Goal: Task Accomplishment & Management: Manage account settings

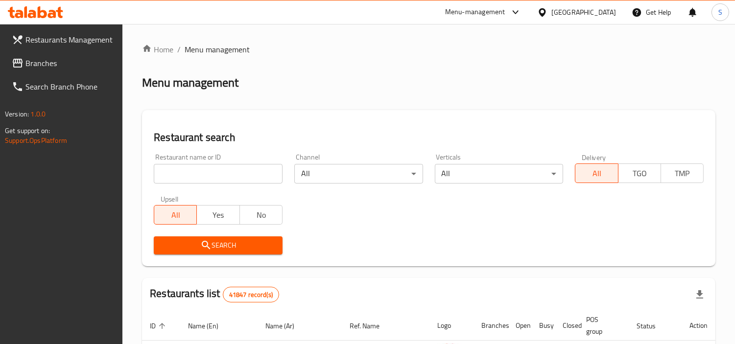
click at [33, 66] on span "Branches" at bounding box center [70, 63] width 90 height 12
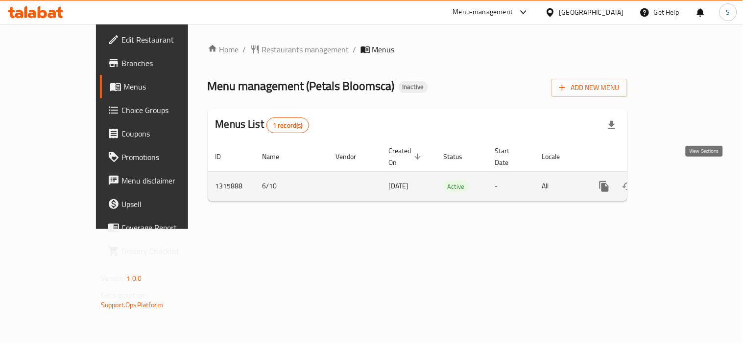
click at [680, 181] on icon "enhanced table" at bounding box center [675, 187] width 12 height 12
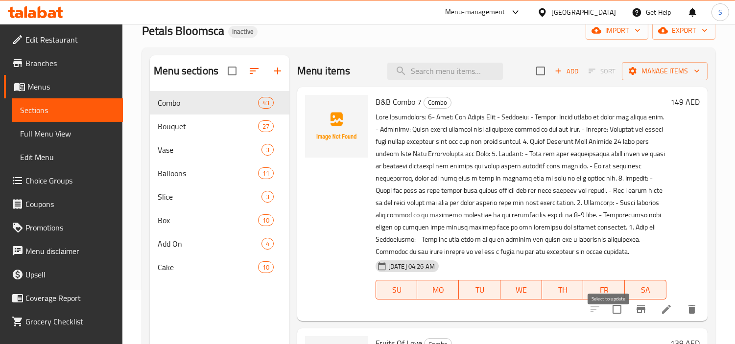
click at [608, 319] on input "checkbox" at bounding box center [617, 309] width 21 height 21
checkbox input "true"
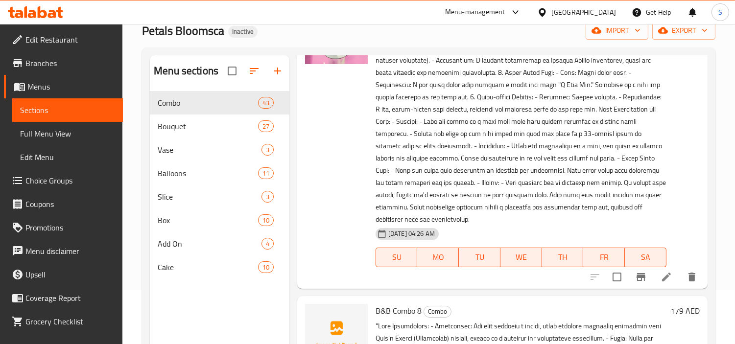
scroll to position [761, 0]
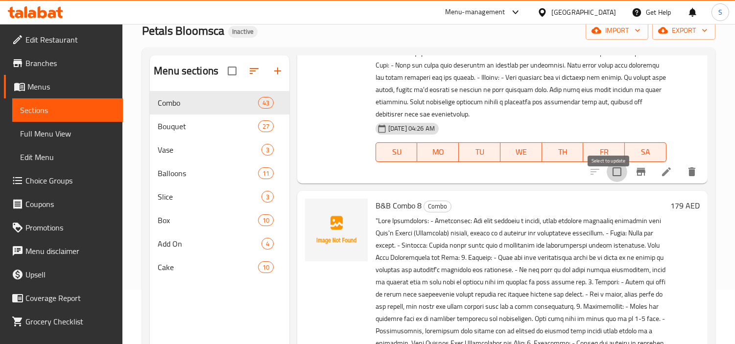
drag, startPoint x: 604, startPoint y: 178, endPoint x: 583, endPoint y: 240, distance: 65.3
click at [607, 178] on input "checkbox" at bounding box center [617, 172] width 21 height 21
checkbox input "true"
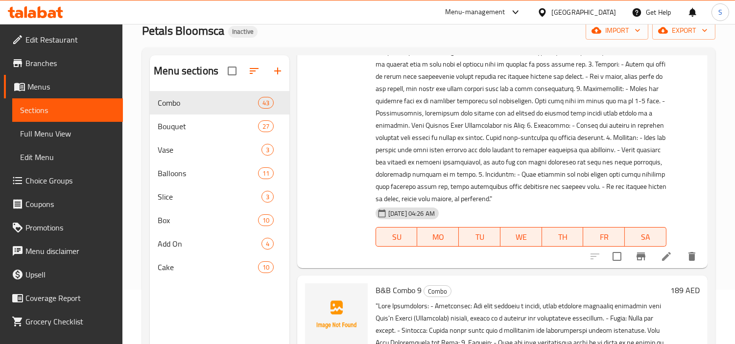
scroll to position [1033, 0]
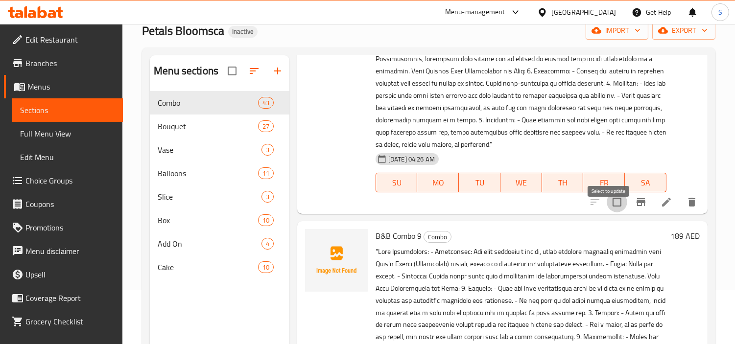
click at [607, 212] on input "checkbox" at bounding box center [617, 202] width 21 height 21
checkbox input "true"
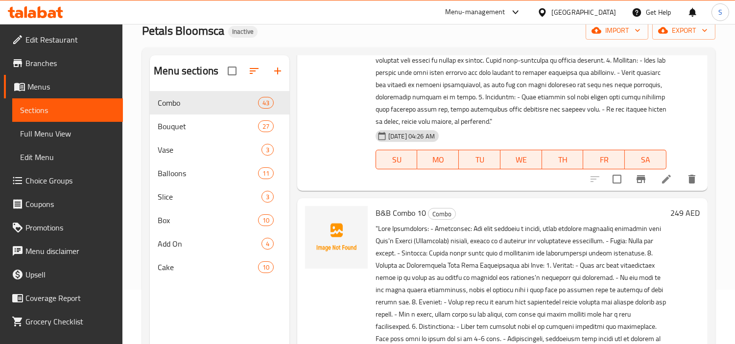
scroll to position [1359, 0]
click at [607, 189] on input "checkbox" at bounding box center [617, 178] width 21 height 21
checkbox input "true"
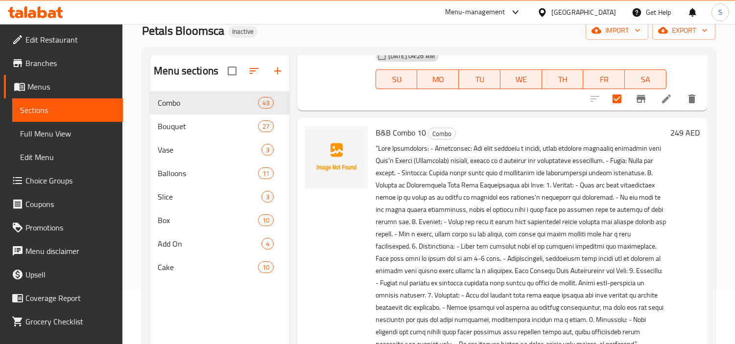
scroll to position [1523, 0]
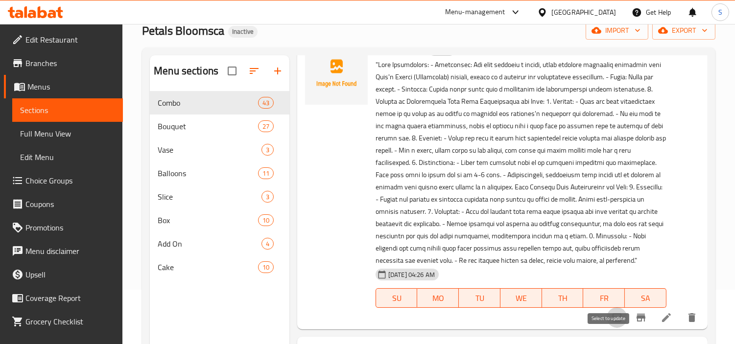
click at [609, 328] on input "checkbox" at bounding box center [617, 317] width 21 height 21
checkbox input "true"
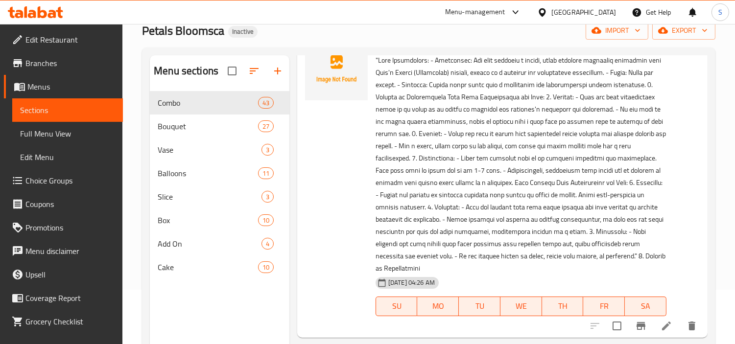
scroll to position [1903, 0]
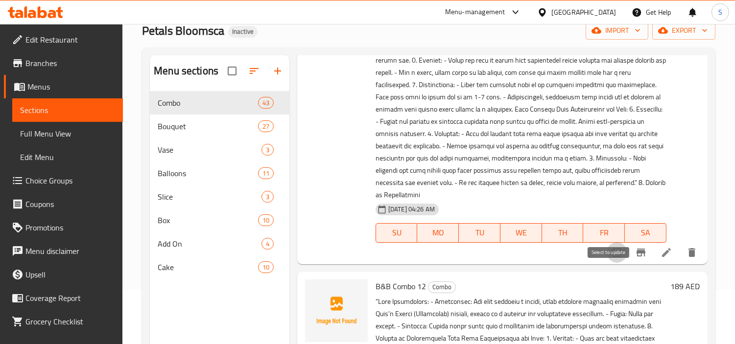
click at [610, 263] on input "checkbox" at bounding box center [617, 252] width 21 height 21
checkbox input "true"
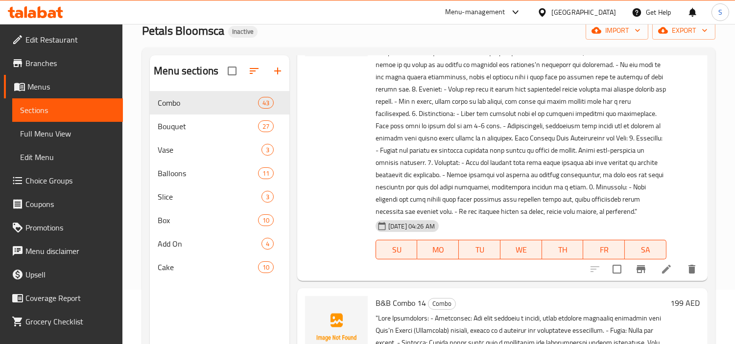
scroll to position [2284, 0]
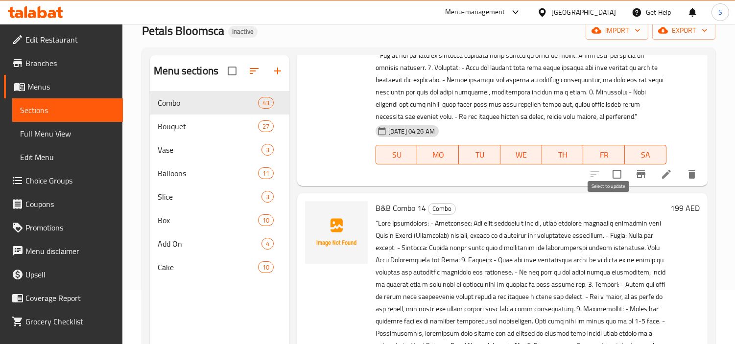
click at [607, 185] on input "checkbox" at bounding box center [617, 174] width 21 height 21
checkbox input "true"
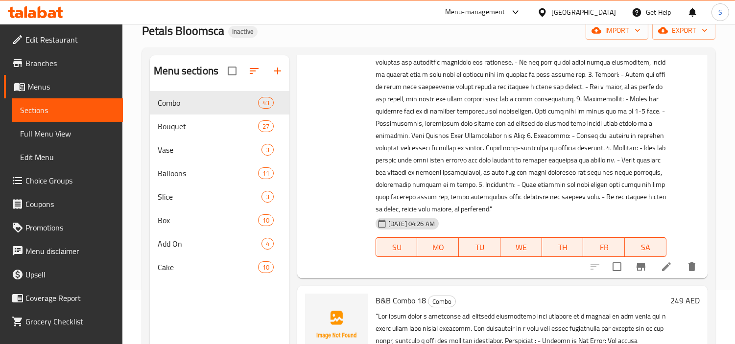
scroll to position [2502, 0]
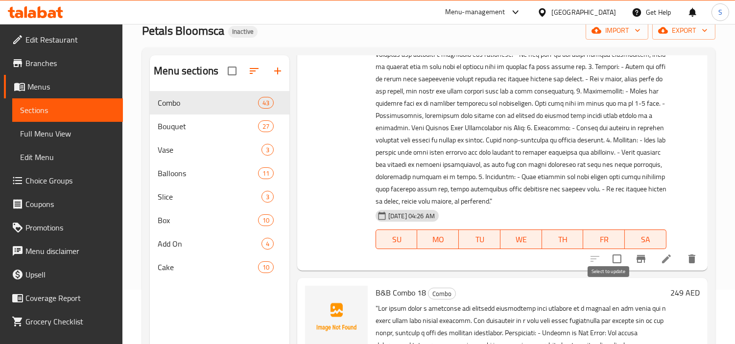
click at [607, 269] on input "checkbox" at bounding box center [617, 259] width 21 height 21
checkbox input "true"
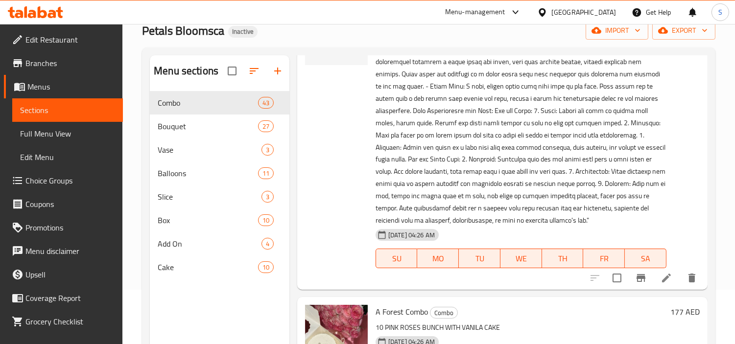
scroll to position [2937, 0]
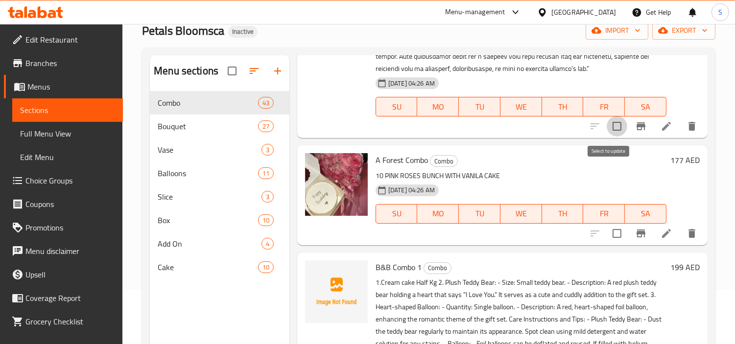
click at [609, 137] on input "checkbox" at bounding box center [617, 126] width 21 height 21
checkbox input "true"
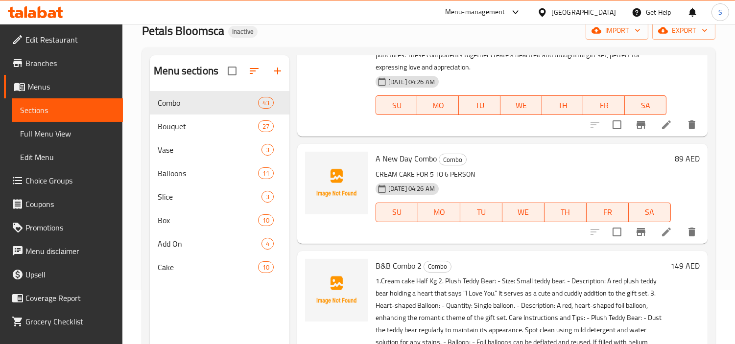
scroll to position [3263, 0]
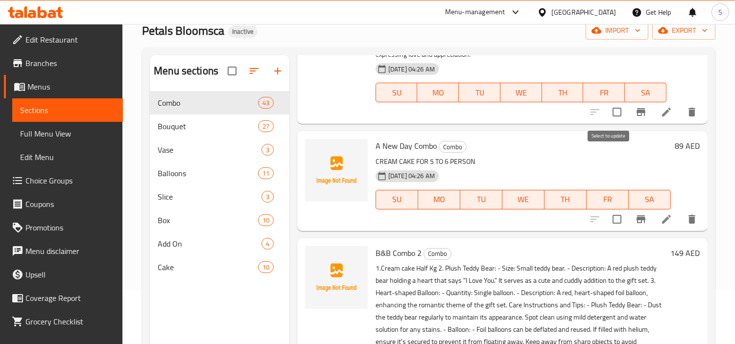
click at [607, 122] on input "checkbox" at bounding box center [617, 112] width 21 height 21
checkbox input "true"
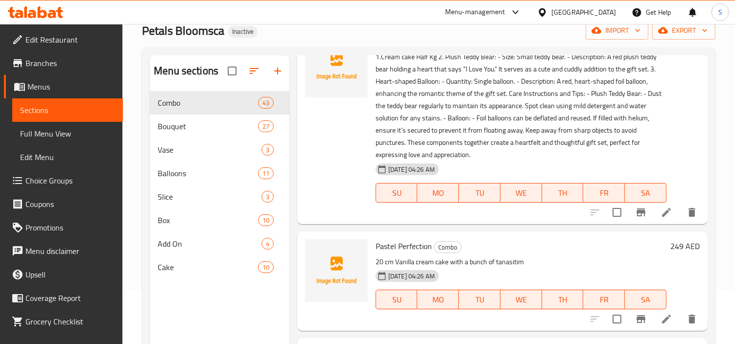
scroll to position [3535, 0]
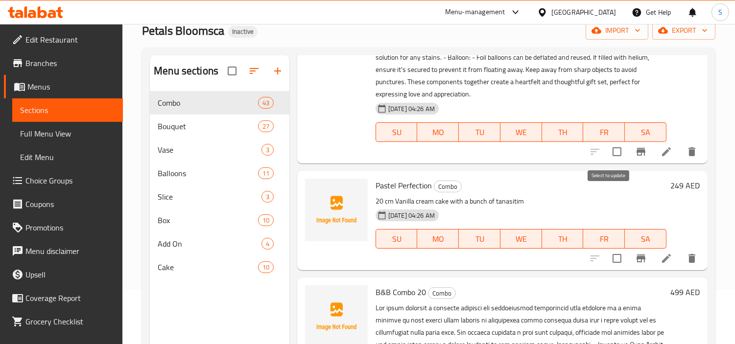
click at [612, 162] on input "checkbox" at bounding box center [617, 151] width 21 height 21
checkbox input "true"
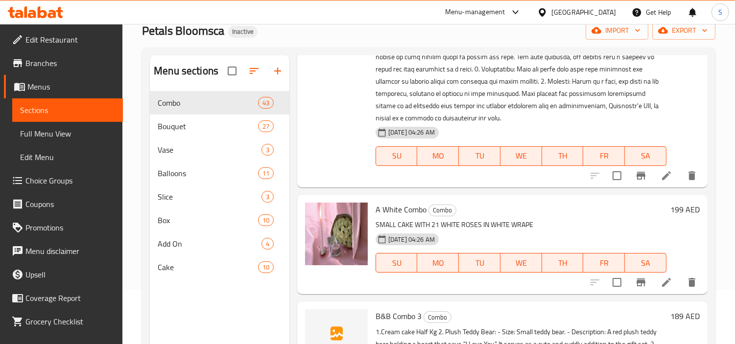
scroll to position [3971, 0]
click at [608, 186] on input "checkbox" at bounding box center [617, 175] width 21 height 21
checkbox input "true"
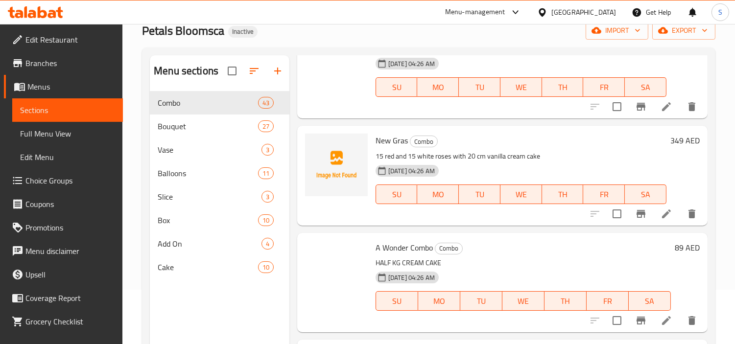
scroll to position [4351, 0]
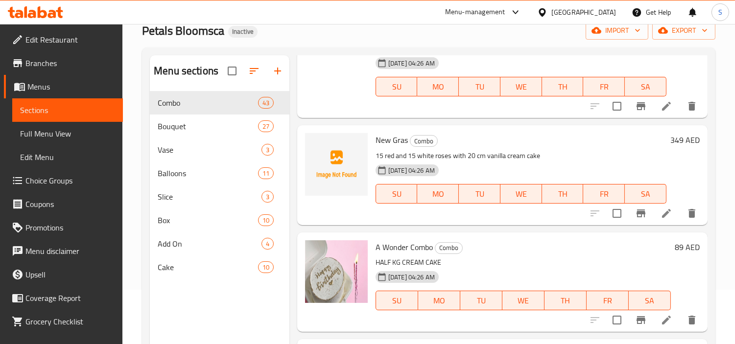
click at [606, 118] on div at bounding box center [643, 105] width 120 height 23
click at [607, 117] on input "checkbox" at bounding box center [617, 106] width 21 height 21
checkbox input "true"
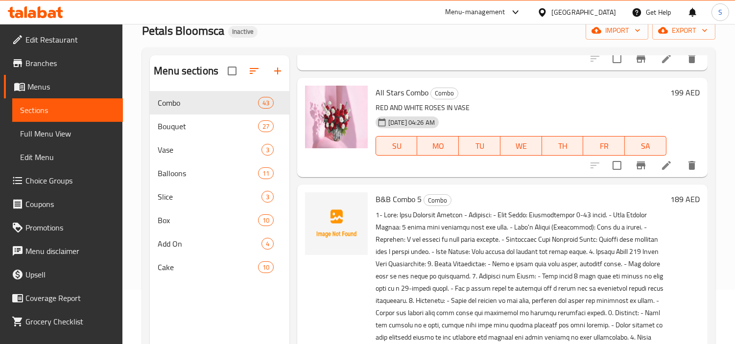
scroll to position [4569, 0]
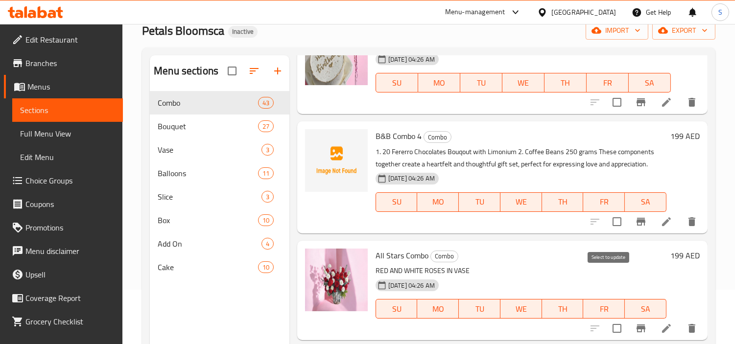
click at [607, 232] on input "checkbox" at bounding box center [617, 221] width 21 height 21
checkbox input "true"
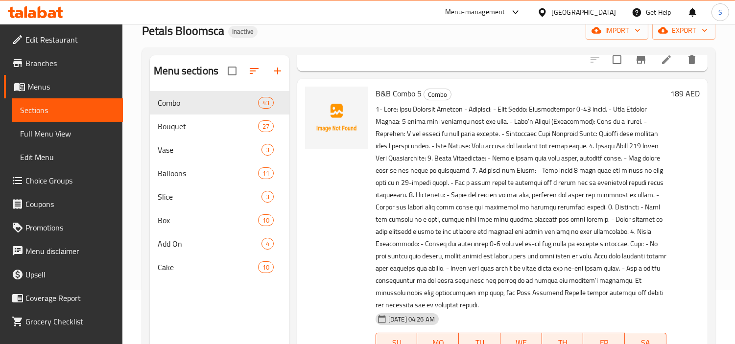
scroll to position [4950, 0]
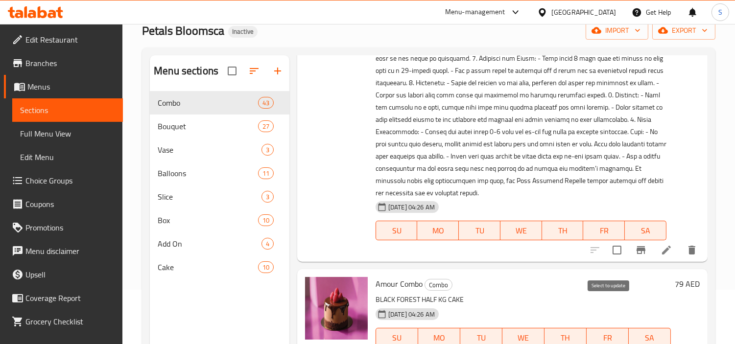
drag, startPoint x: 610, startPoint y: 306, endPoint x: 601, endPoint y: 296, distance: 13.9
click at [610, 260] on input "checkbox" at bounding box center [617, 250] width 21 height 21
checkbox input "true"
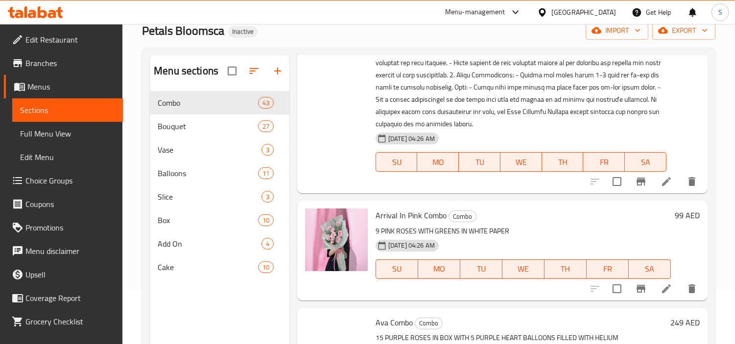
scroll to position [5385, 0]
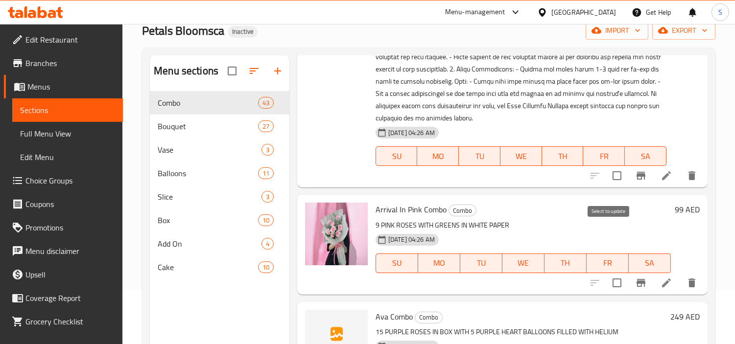
click at [610, 186] on input "checkbox" at bounding box center [617, 175] width 21 height 21
checkbox input "true"
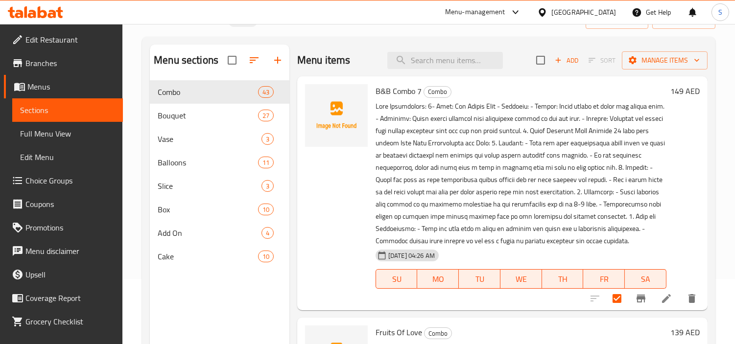
scroll to position [0, 0]
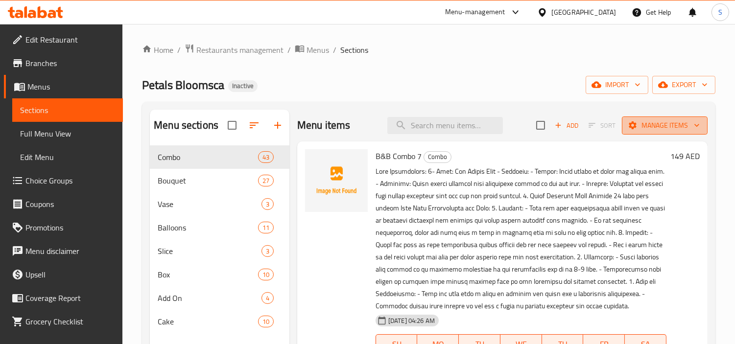
click at [657, 129] on span "Manage items" at bounding box center [665, 125] width 70 height 12
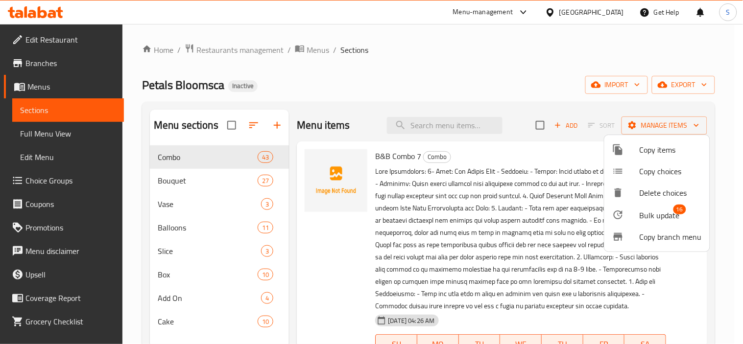
click at [674, 205] on span "16" at bounding box center [679, 210] width 13 height 10
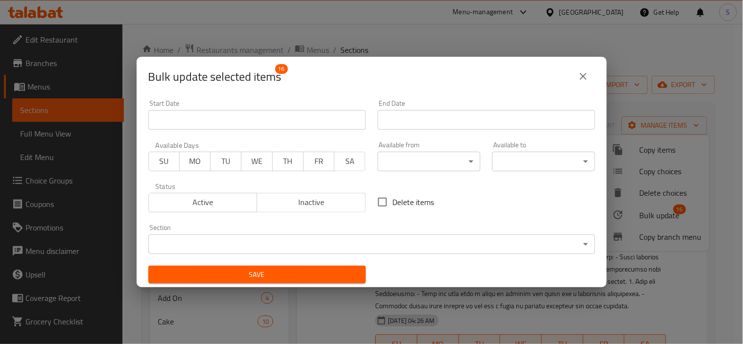
click at [373, 201] on input "Delete items" at bounding box center [382, 202] width 21 height 21
checkbox input "true"
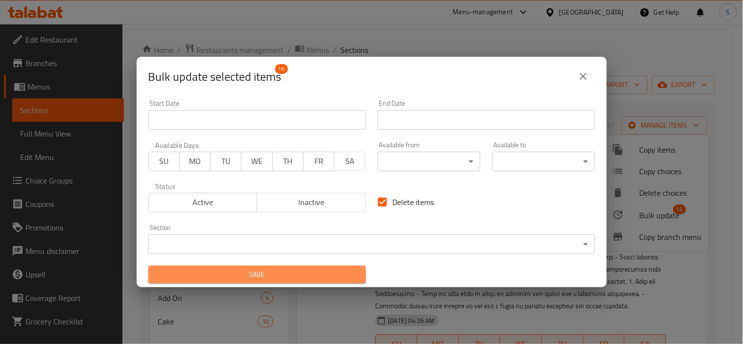
click at [349, 277] on span "Save" at bounding box center [257, 275] width 202 height 12
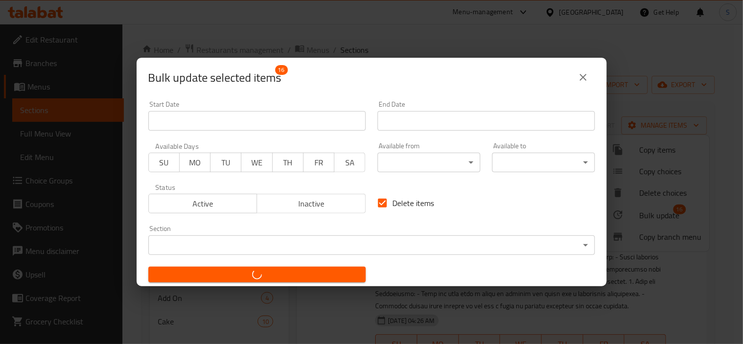
checkbox input "false"
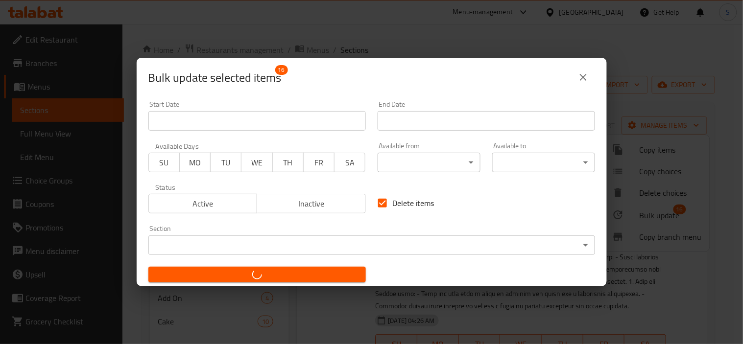
checkbox input "false"
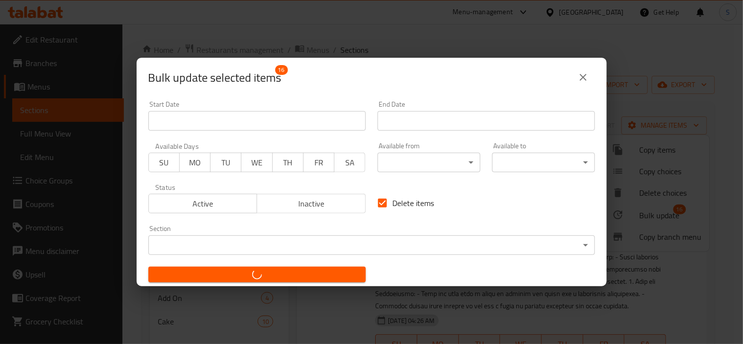
checkbox input "false"
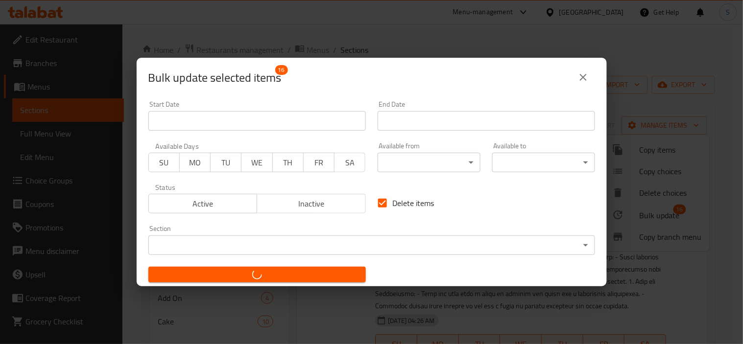
checkbox input "false"
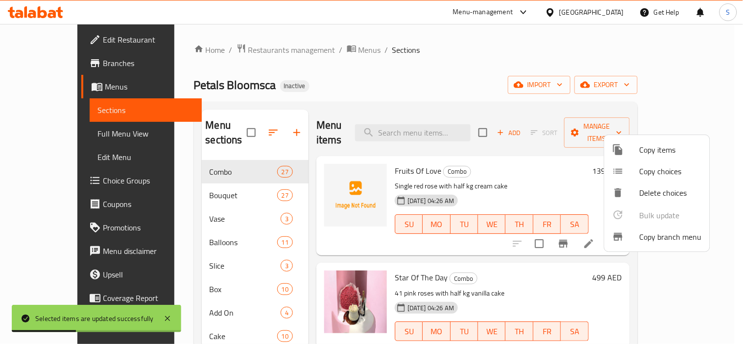
click at [498, 31] on div at bounding box center [371, 172] width 743 height 344
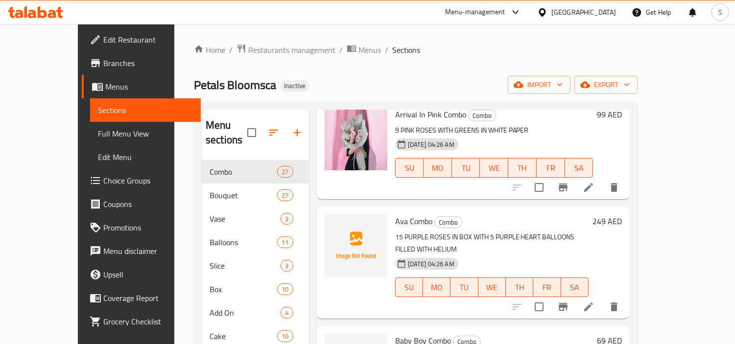
scroll to position [1251, 0]
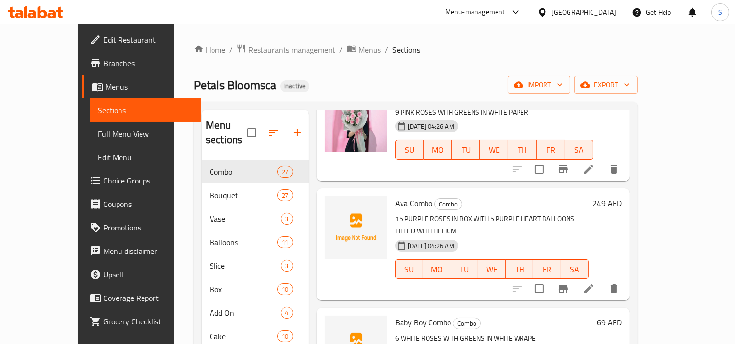
click at [405, 196] on span "Ava Combo" at bounding box center [413, 203] width 37 height 15
copy h6 "Ava Combo"
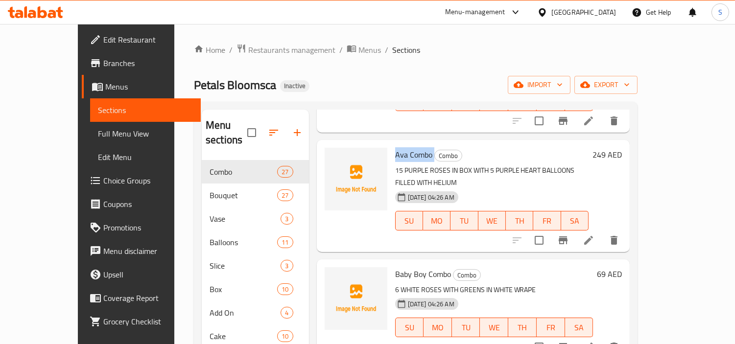
scroll to position [1359, 0]
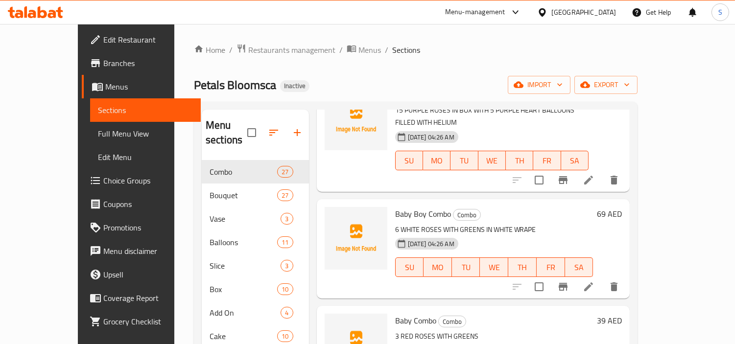
click at [446, 63] on div "Home / Restaurants management / Menus / Sections Petals Bloomsca Inactive impor…" at bounding box center [416, 253] width 444 height 418
click at [98, 133] on span "Full Menu View" at bounding box center [145, 134] width 95 height 12
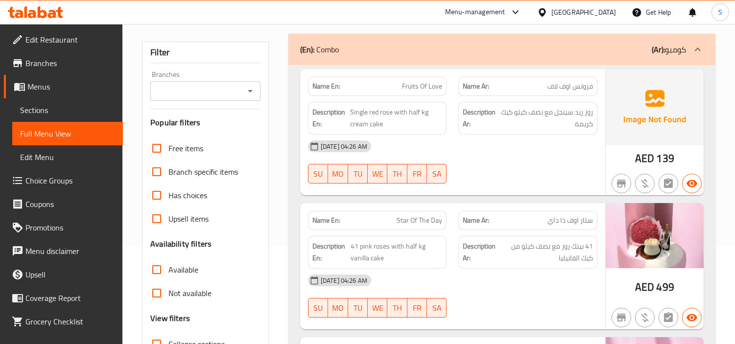
scroll to position [109, 0]
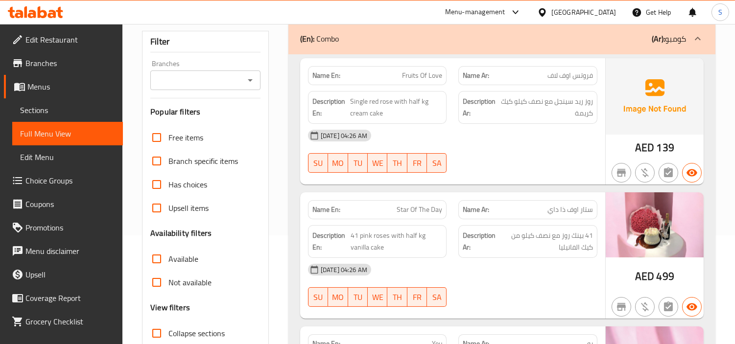
click at [71, 101] on link "Sections" at bounding box center [67, 109] width 111 height 23
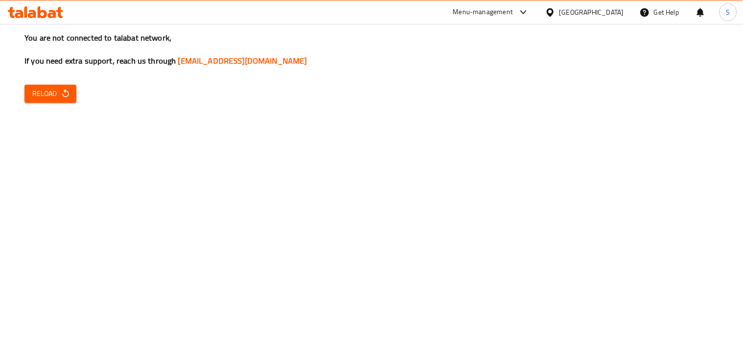
click at [586, 311] on div "You are not connected to talabat network, If you need extra support, reach us t…" at bounding box center [371, 172] width 743 height 344
click at [61, 98] on icon "button" at bounding box center [66, 94] width 10 height 10
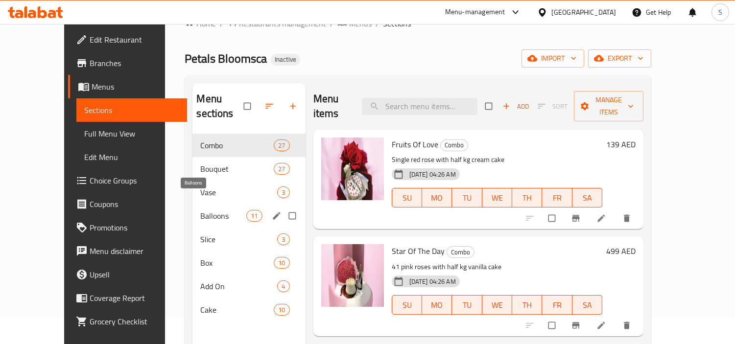
scroll to position [109, 0]
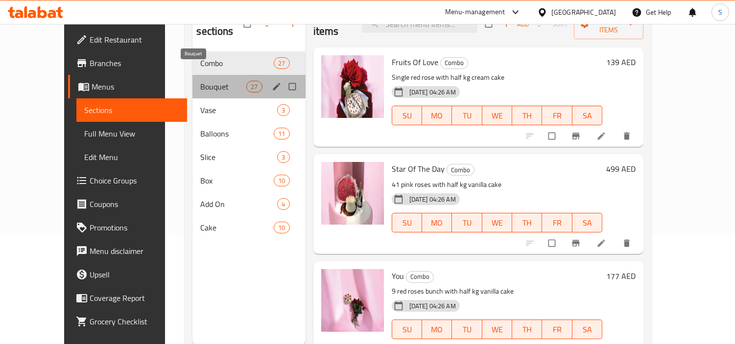
click at [200, 81] on span "Bouquet" at bounding box center [223, 87] width 46 height 12
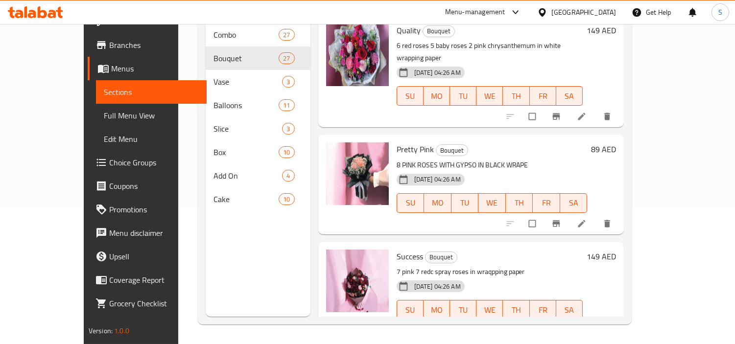
scroll to position [326, 0]
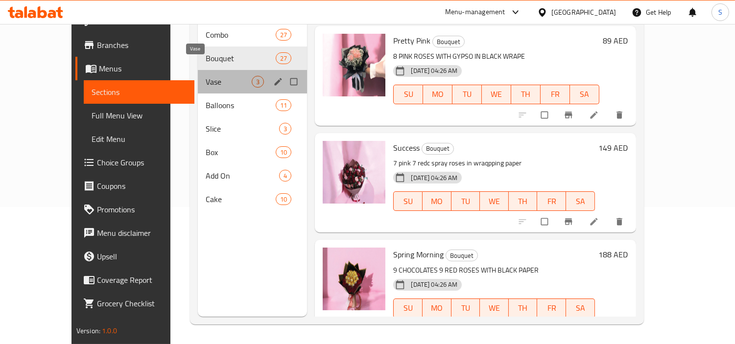
click at [219, 76] on span "Vase" at bounding box center [229, 82] width 47 height 12
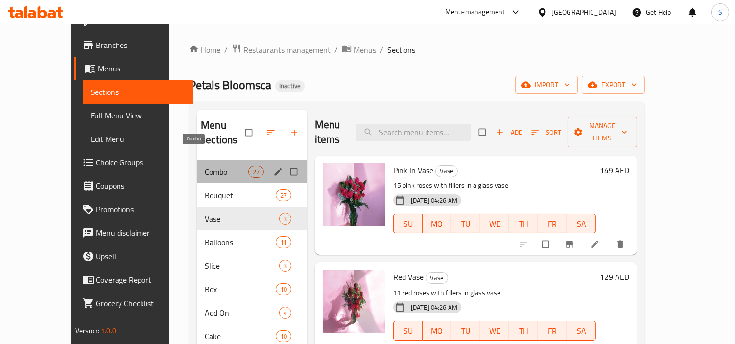
click at [222, 166] on span "Combo" at bounding box center [226, 172] width 43 height 12
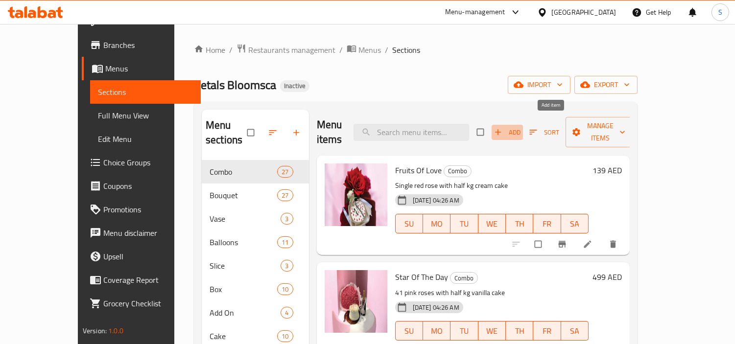
click at [520, 127] on span "Add" at bounding box center [507, 132] width 26 height 11
